Goal: Use online tool/utility: Utilize a website feature to perform a specific function

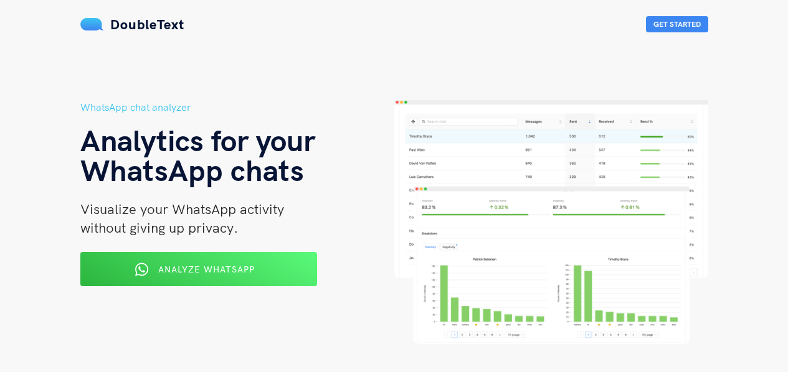
click at [214, 269] on span "Analyze WhatsApp" at bounding box center [206, 269] width 97 height 11
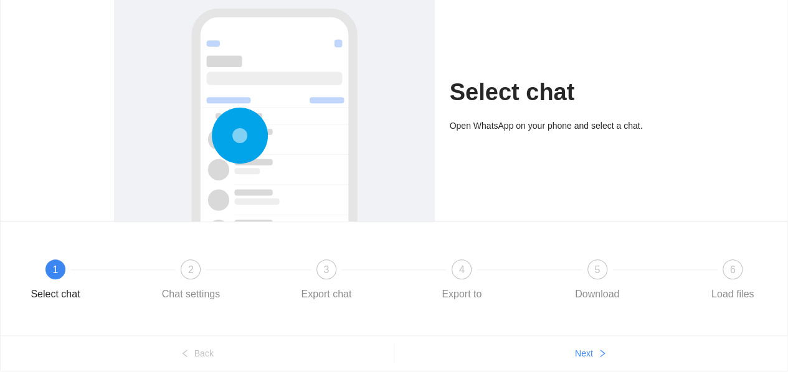
scroll to position [130, 0]
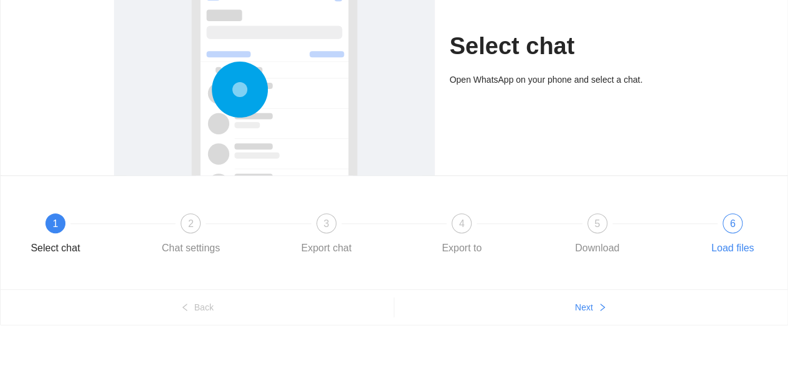
click at [755, 249] on div "Load files" at bounding box center [732, 249] width 72 height 20
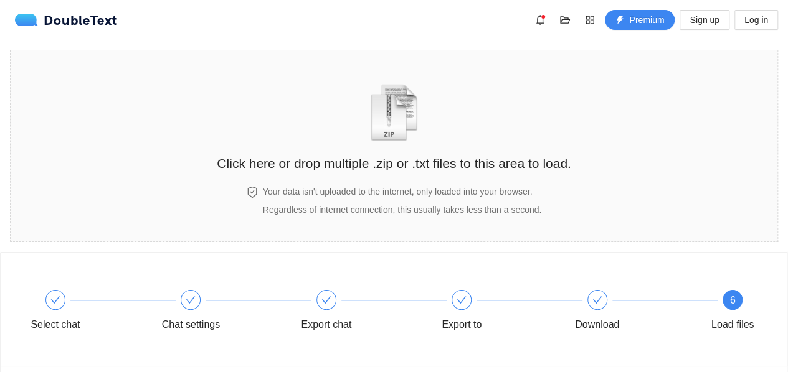
scroll to position [0, 0]
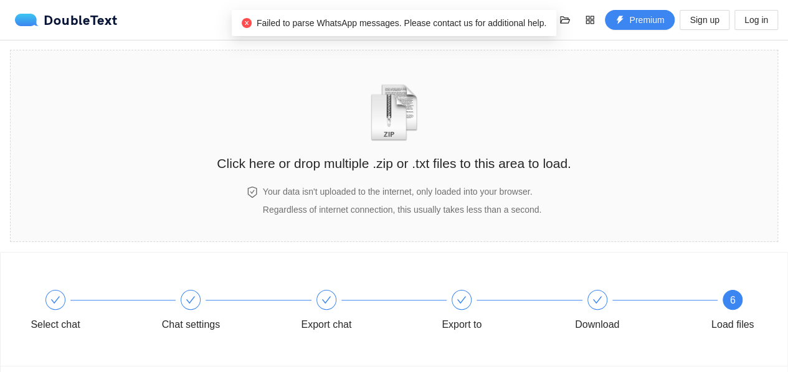
click at [194, 29] on div "DoubleText Premium Sign up Log in" at bounding box center [396, 20] width 763 height 20
click at [463, 146] on div "Click here or drop multiple .zip or .txt files to this area to load." at bounding box center [394, 118] width 354 height 111
